Goal: Information Seeking & Learning: Learn about a topic

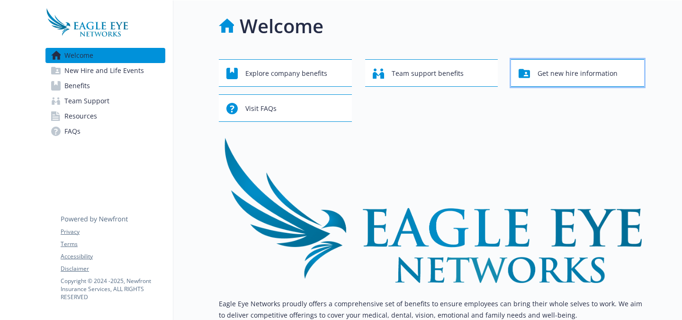
click at [544, 71] on span "Get new hire information" at bounding box center [578, 73] width 80 height 18
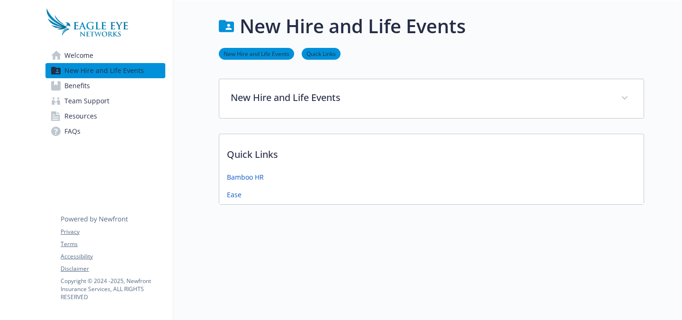
click at [92, 90] on link "Benefits" at bounding box center [105, 85] width 120 height 15
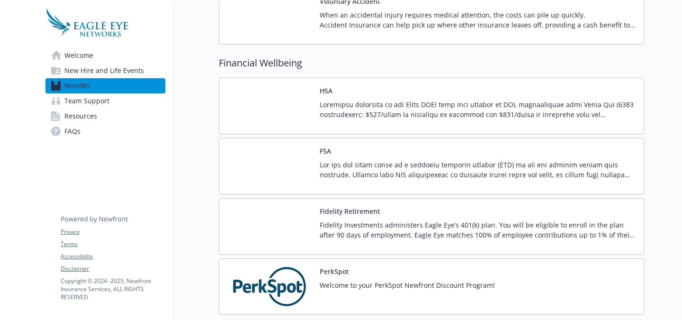
scroll to position [948, 0]
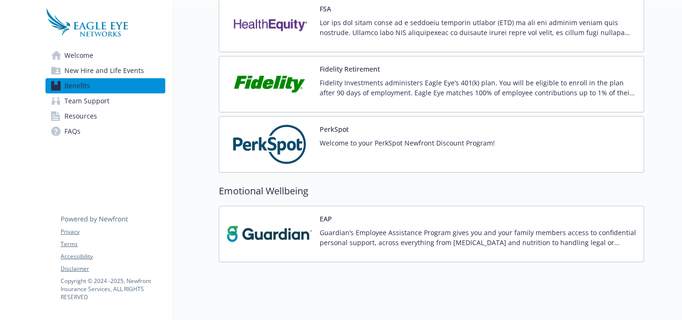
click at [108, 118] on link "Resources" at bounding box center [105, 115] width 120 height 15
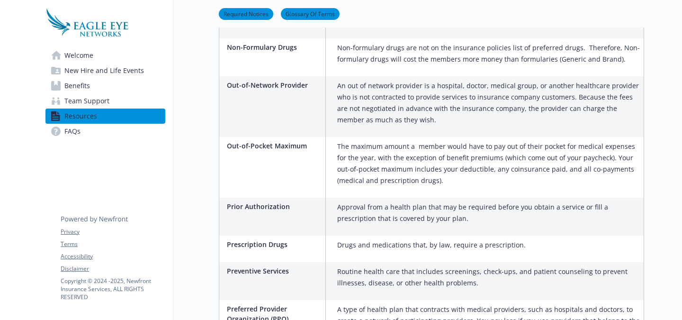
scroll to position [1122, 0]
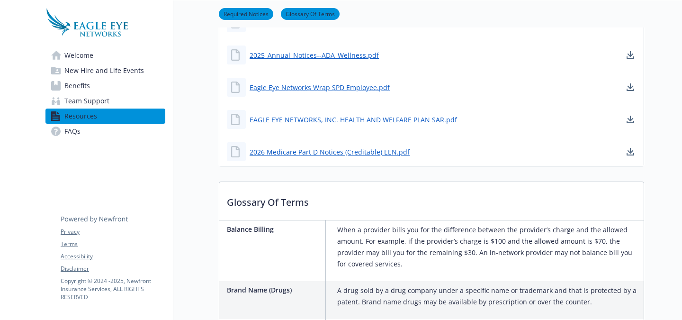
click at [86, 101] on span "Team Support" at bounding box center [86, 100] width 45 height 15
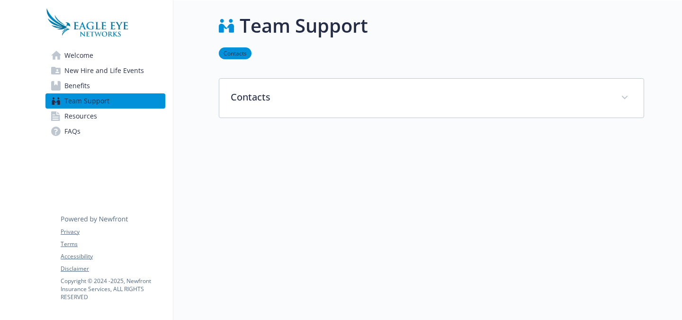
scroll to position [8, 0]
click at [69, 92] on span "Benefits" at bounding box center [77, 85] width 26 height 15
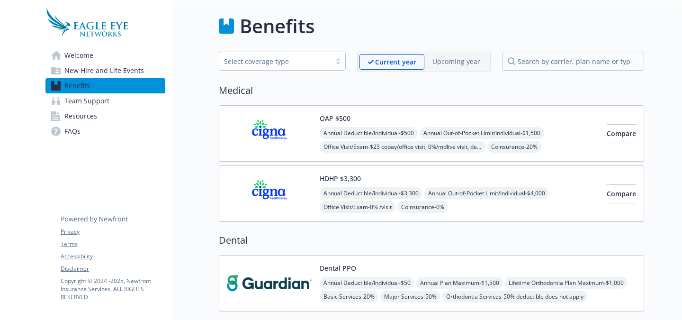
click at [104, 66] on span "New Hire and Life Events" at bounding box center [104, 70] width 80 height 15
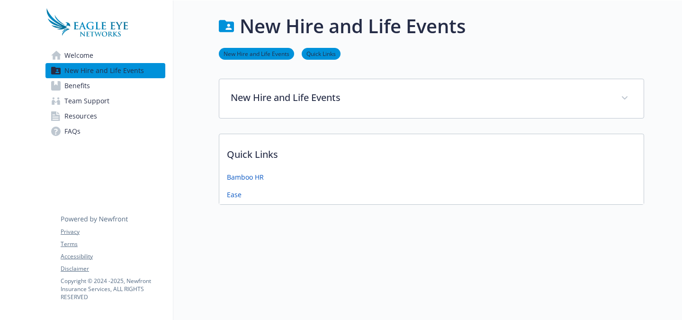
click at [93, 49] on link "Welcome" at bounding box center [105, 55] width 120 height 15
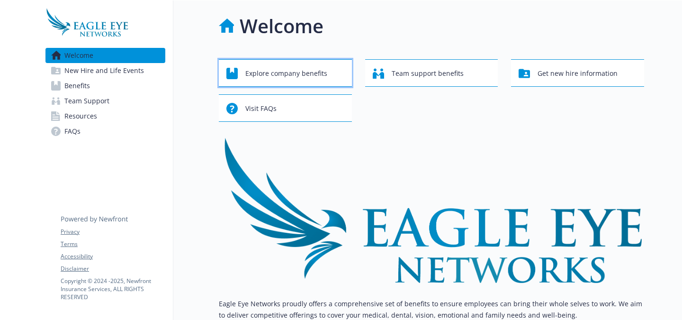
click at [317, 82] on span "Explore company benefits" at bounding box center [286, 73] width 82 height 18
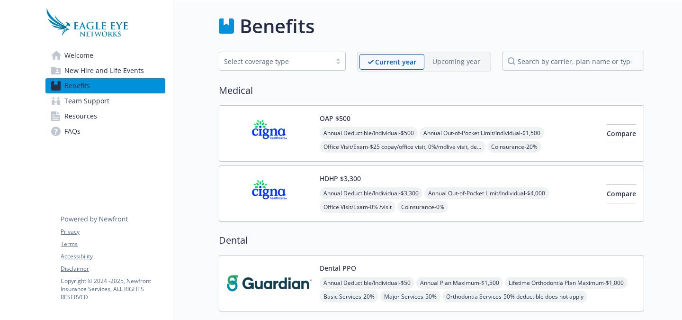
click at [76, 118] on span "Resources" at bounding box center [80, 115] width 33 height 15
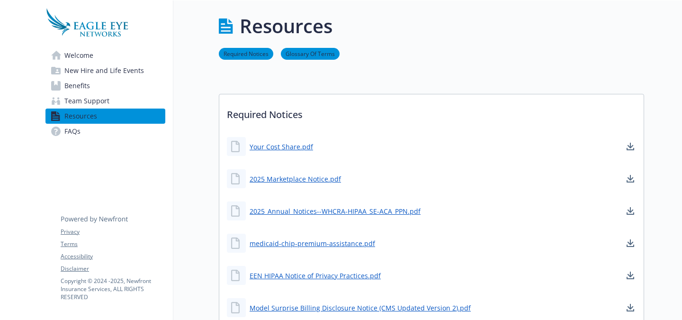
click at [102, 92] on link "Benefits" at bounding box center [105, 85] width 120 height 15
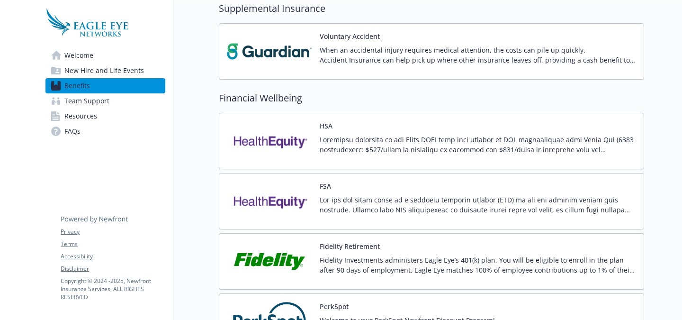
scroll to position [853, 0]
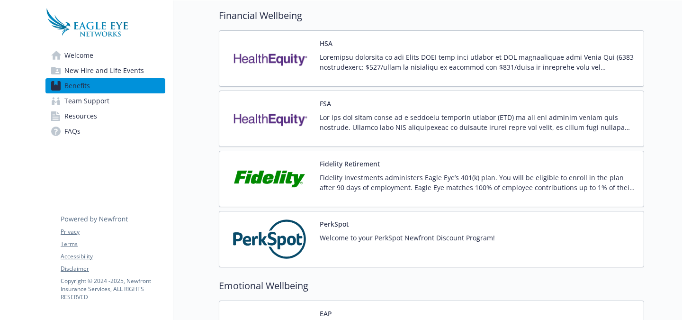
click at [348, 160] on button "Fidelity Retirement" at bounding box center [350, 164] width 60 height 10
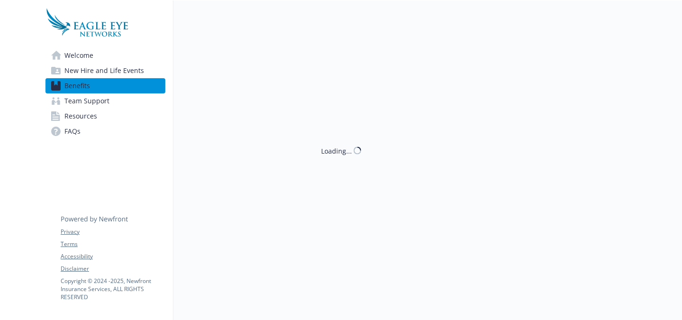
scroll to position [853, 0]
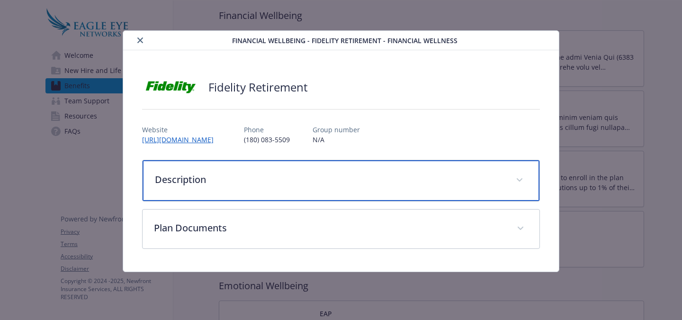
click at [340, 165] on div "Description" at bounding box center [341, 180] width 397 height 41
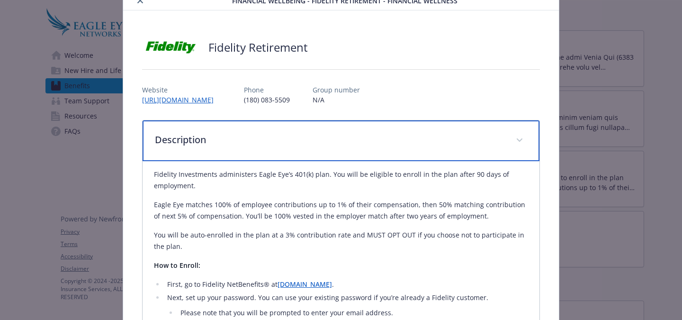
scroll to position [95, 0]
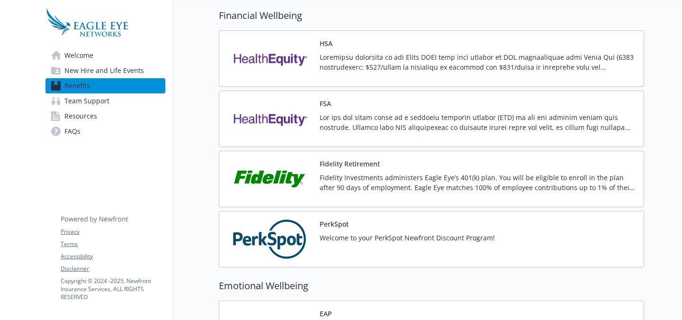
drag, startPoint x: 4, startPoint y: 199, endPoint x: 5, endPoint y: 187, distance: 11.9
